Goal: Task Accomplishment & Management: Complete application form

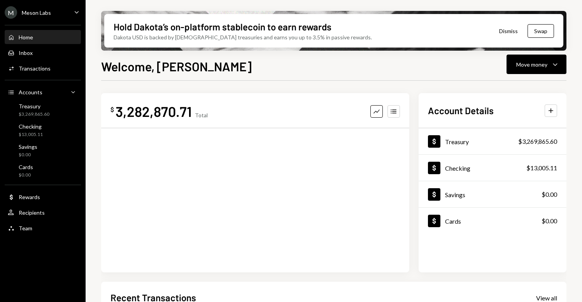
click at [48, 12] on div "Meson Labs" at bounding box center [36, 12] width 29 height 7
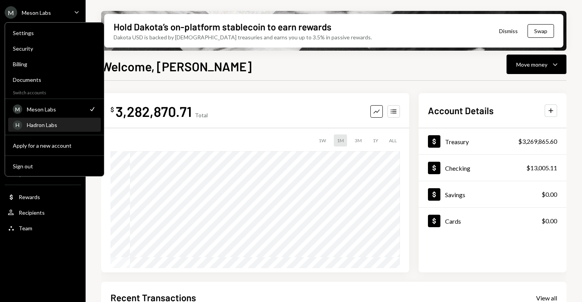
click at [42, 125] on div "Hadron Labs" at bounding box center [61, 124] width 69 height 7
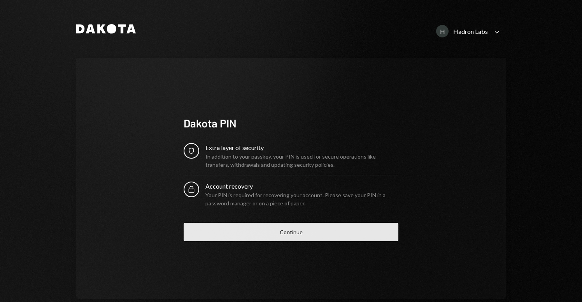
click at [272, 236] on button "Continue" at bounding box center [291, 232] width 215 height 18
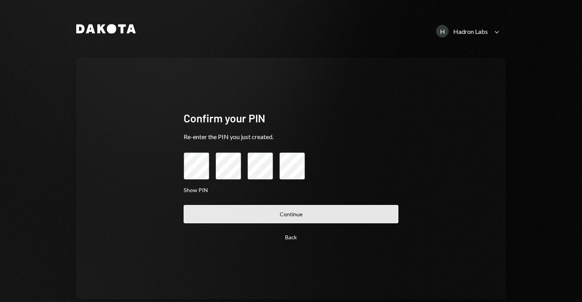
click at [272, 219] on button "Continue" at bounding box center [291, 214] width 215 height 18
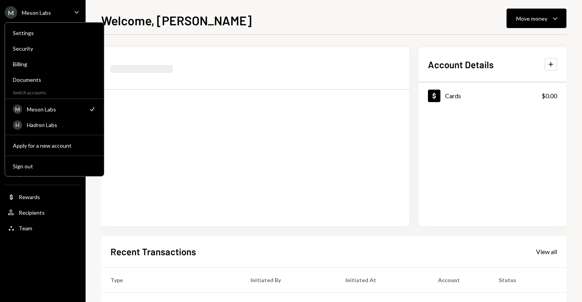
click at [75, 11] on icon "Main" at bounding box center [77, 12] width 4 height 2
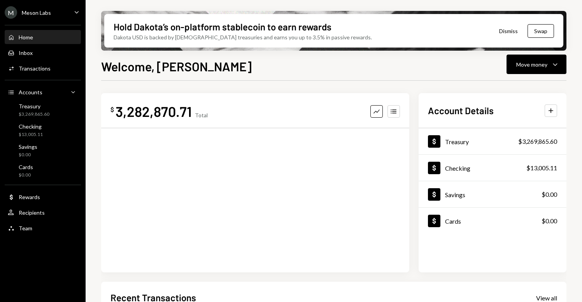
click at [76, 11] on icon "Caret Down" at bounding box center [76, 12] width 9 height 9
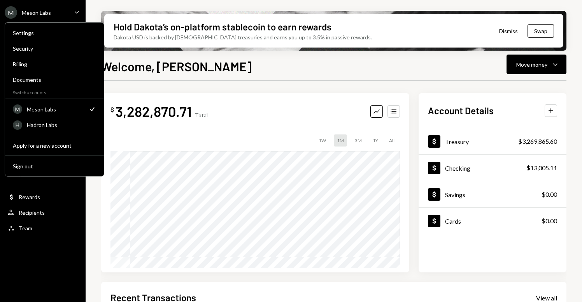
click at [76, 11] on icon "Caret Down" at bounding box center [76, 12] width 9 height 9
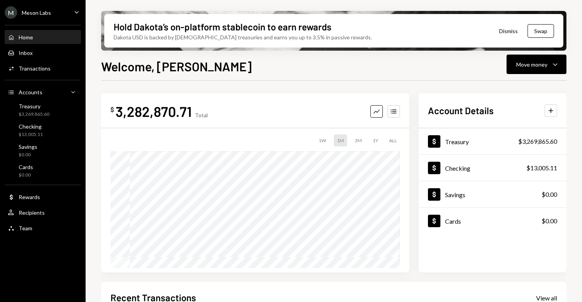
click at [41, 15] on div "Meson Labs" at bounding box center [36, 12] width 29 height 7
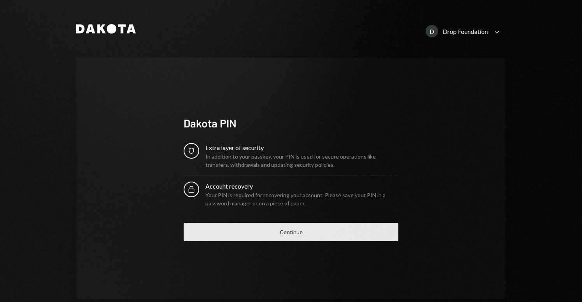
click at [274, 226] on button "Continue" at bounding box center [291, 232] width 215 height 18
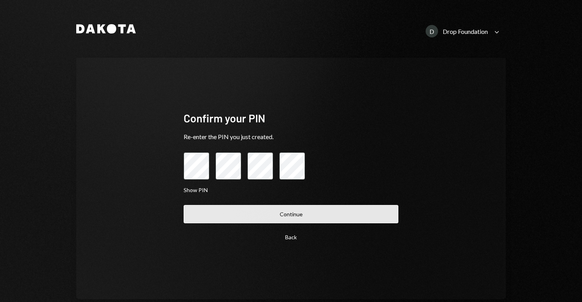
click at [277, 218] on button "Continue" at bounding box center [291, 214] width 215 height 18
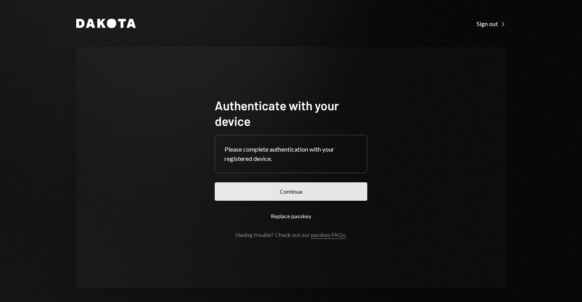
click at [293, 189] on button "Continue" at bounding box center [291, 191] width 153 height 18
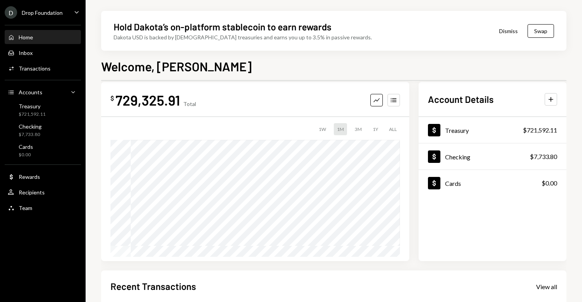
scroll to position [12, 0]
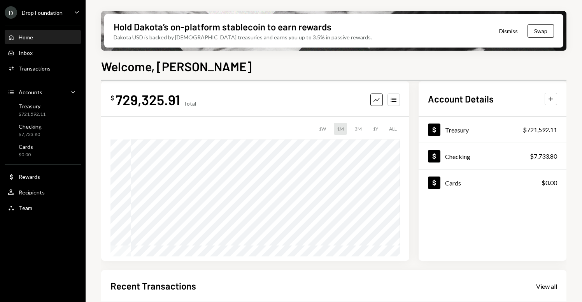
click at [66, 13] on div "D Drop Foundation Caret Down" at bounding box center [43, 12] width 86 height 12
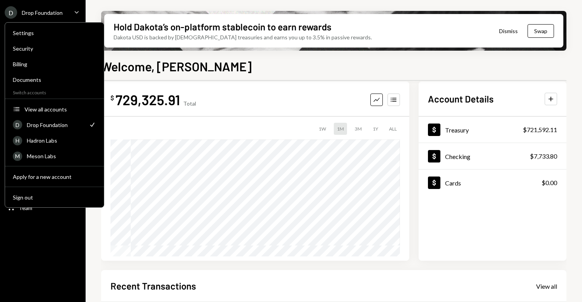
click at [66, 13] on div "D Drop Foundation Caret Down" at bounding box center [43, 12] width 86 height 12
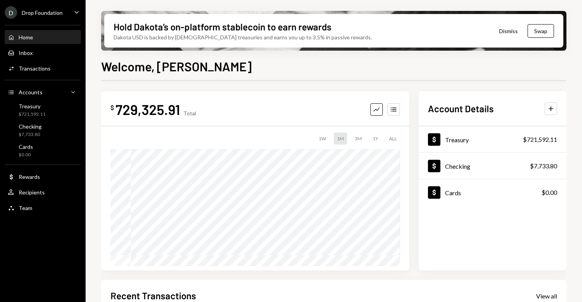
scroll to position [0, 0]
